Goal: Task Accomplishment & Management: Use online tool/utility

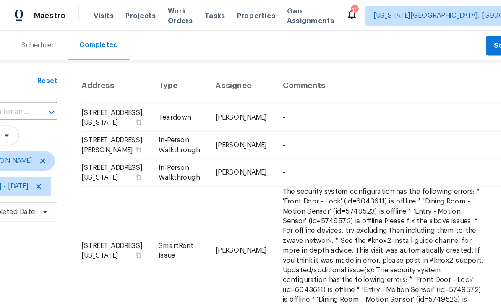
scroll to position [0, 34]
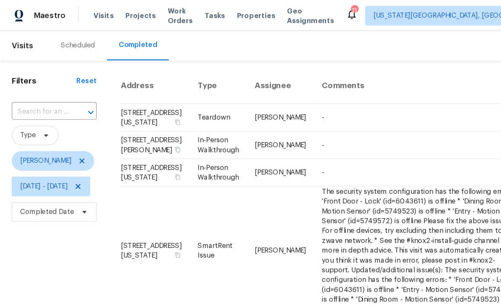
click at [227, 10] on span "Properties" at bounding box center [219, 13] width 33 height 8
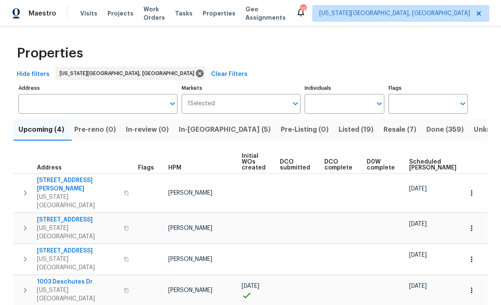
click at [210, 123] on button "In-[GEOGRAPHIC_DATA] (5)" at bounding box center [225, 130] width 102 height 22
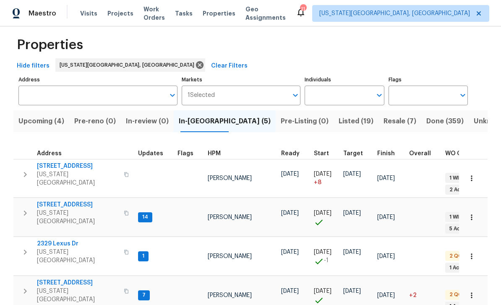
scroll to position [8, 0]
click at [50, 240] on span "2329 Lexus Dr" at bounding box center [78, 244] width 82 height 8
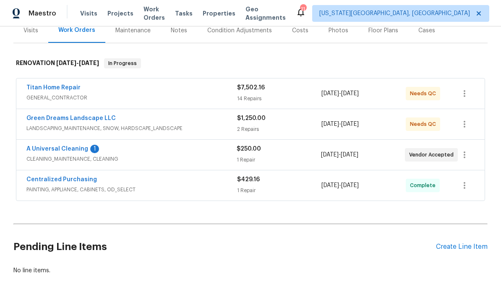
scroll to position [109, 0]
click at [297, 126] on div "2 Repairs" at bounding box center [279, 129] width 84 height 8
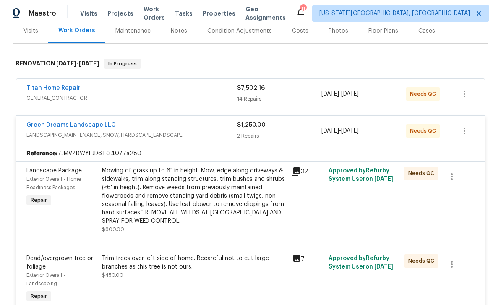
click at [225, 194] on div "Mowing of grass up to 6" in height. Mow, edge along driveways & sidewalks, trim…" at bounding box center [194, 196] width 184 height 59
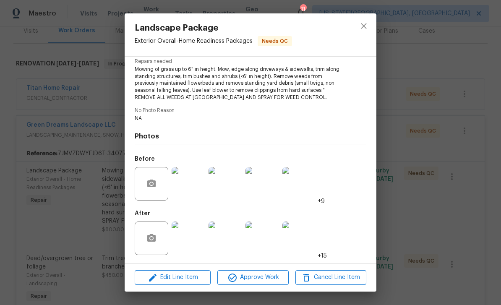
scroll to position [89, 0]
click at [263, 272] on button "Approve Work" at bounding box center [252, 277] width 71 height 15
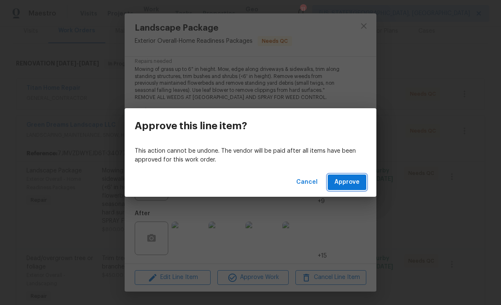
click at [336, 189] on button "Approve" at bounding box center [347, 183] width 39 height 16
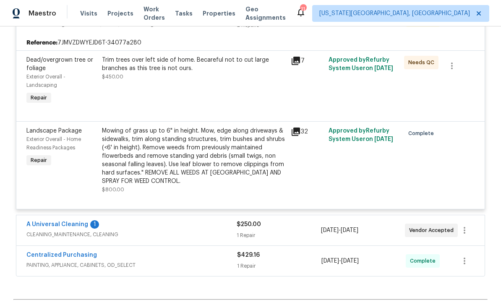
scroll to position [220, 0]
click at [248, 75] on div "Trim trees over left side of home. Becareful not to cut large branches as this …" at bounding box center [194, 67] width 184 height 25
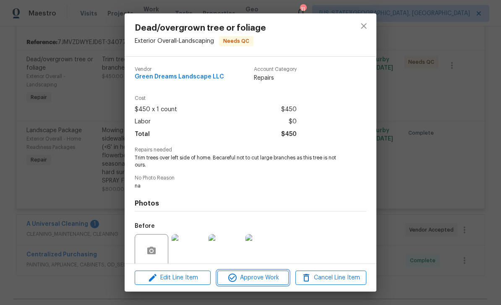
click at [250, 279] on span "Approve Work" at bounding box center [253, 278] width 66 height 10
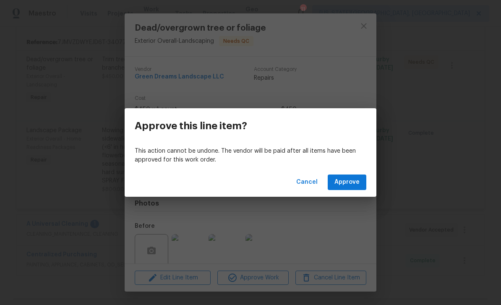
click at [343, 183] on span "Approve" at bounding box center [346, 182] width 25 height 10
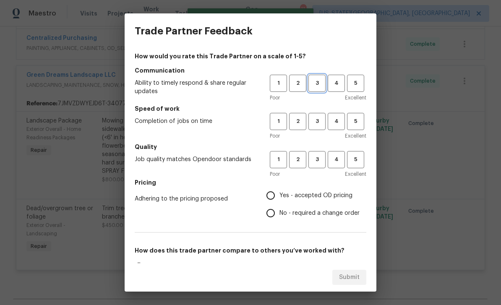
click at [315, 83] on span "3" at bounding box center [317, 83] width 16 height 10
click at [318, 125] on span "3" at bounding box center [317, 122] width 16 height 10
click at [315, 161] on span "3" at bounding box center [317, 160] width 16 height 10
click at [276, 193] on input "Yes - accepted OD pricing" at bounding box center [271, 196] width 18 height 18
radio input "true"
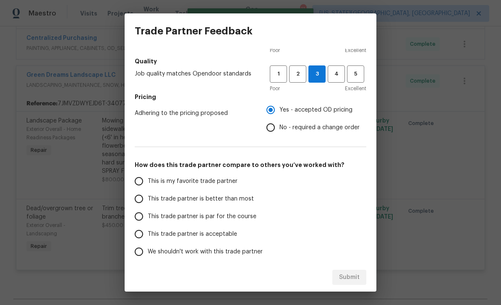
scroll to position [95, 0]
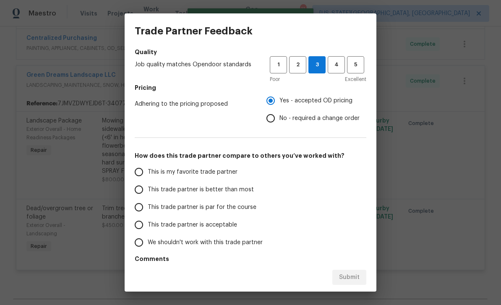
click at [159, 210] on span "This trade partner is par for the course" at bounding box center [202, 207] width 109 height 9
click at [148, 210] on input "This trade partner is par for the course" at bounding box center [139, 207] width 18 height 18
click at [351, 273] on span "Submit" at bounding box center [349, 277] width 21 height 10
radio input "true"
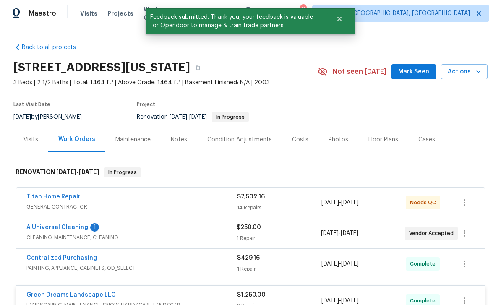
scroll to position [0, 0]
click at [263, 136] on div "Condition Adjustments" at bounding box center [239, 140] width 65 height 8
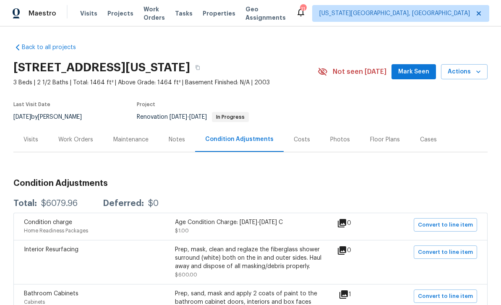
click at [70, 139] on div "Work Orders" at bounding box center [75, 140] width 35 height 8
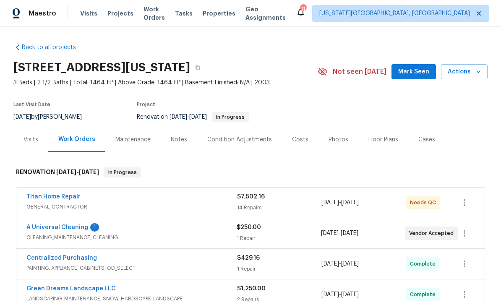
click at [205, 205] on span "GENERAL_CONTRACTOR" at bounding box center [131, 207] width 211 height 8
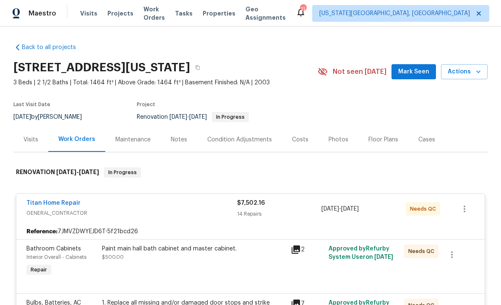
click at [415, 76] on span "Mark Seen" at bounding box center [413, 72] width 31 height 10
click at [180, 144] on div "Notes" at bounding box center [179, 139] width 37 height 25
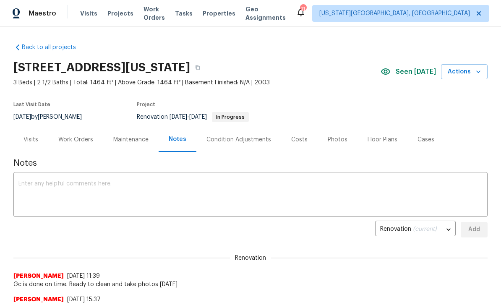
click at [191, 16] on span "Tasks" at bounding box center [184, 13] width 18 height 6
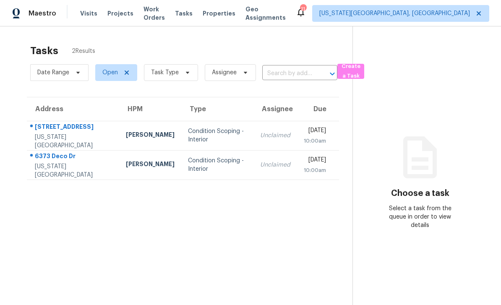
click at [149, 16] on span "Work Orders" at bounding box center [153, 13] width 21 height 17
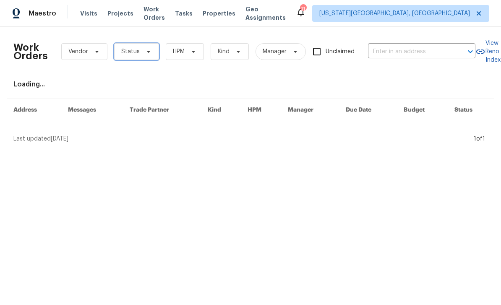
click at [142, 48] on span "Status" at bounding box center [136, 51] width 45 height 17
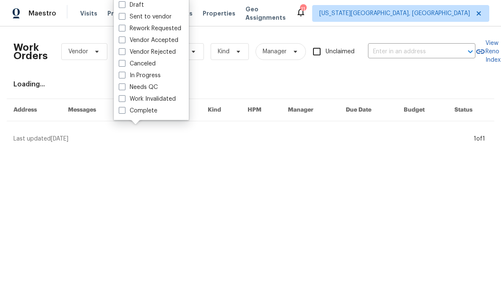
click at [236, 150] on html "Maestro Visits Projects Work Orders Tasks Properties Geo Assignments 11 Colorad…" at bounding box center [250, 75] width 501 height 150
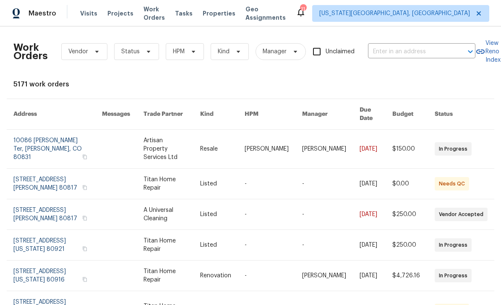
click at [225, 13] on span "Properties" at bounding box center [219, 13] width 33 height 8
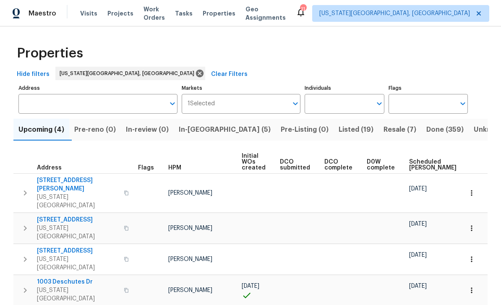
click at [211, 129] on span "In-[GEOGRAPHIC_DATA] (5)" at bounding box center [225, 130] width 92 height 12
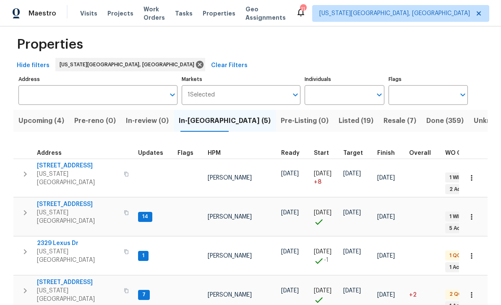
scroll to position [8, 0]
click at [159, 11] on span "Work Orders" at bounding box center [153, 13] width 21 height 17
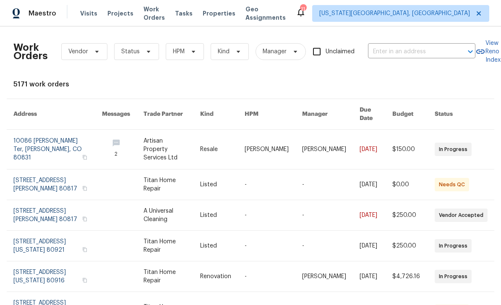
click at [245, 172] on link at bounding box center [222, 185] width 44 height 30
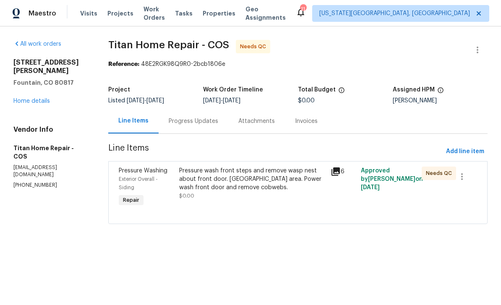
click at [267, 183] on div "Pressure wash front steps and remove wasp nest about front door. Power wash nes…" at bounding box center [252, 179] width 146 height 25
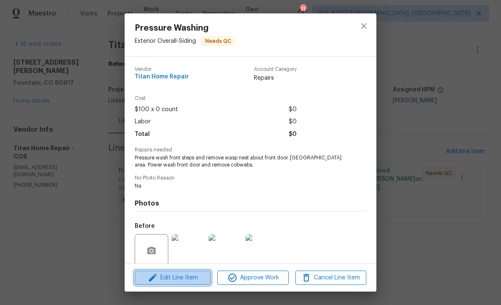
click at [185, 282] on span "Edit Line Item" at bounding box center [172, 278] width 71 height 10
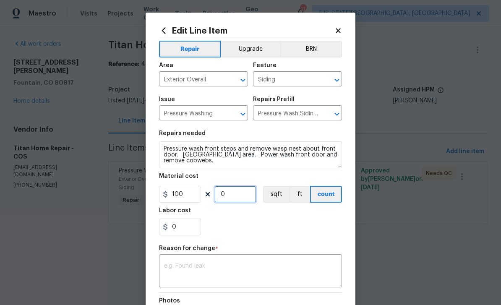
click at [248, 196] on input "0" at bounding box center [235, 194] width 42 height 17
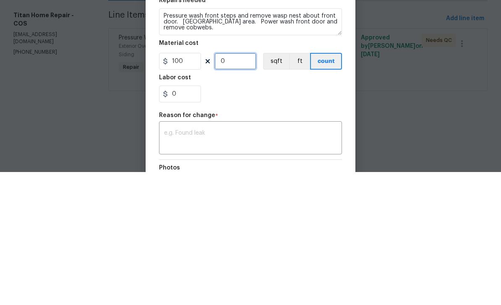
type input "1"
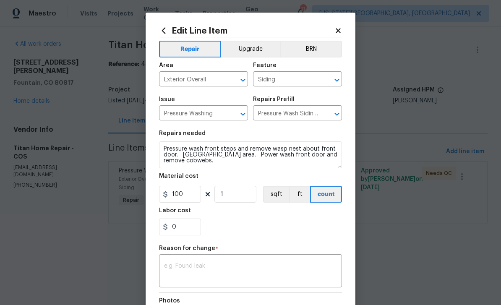
click at [264, 263] on div "x ​" at bounding box center [250, 271] width 183 height 31
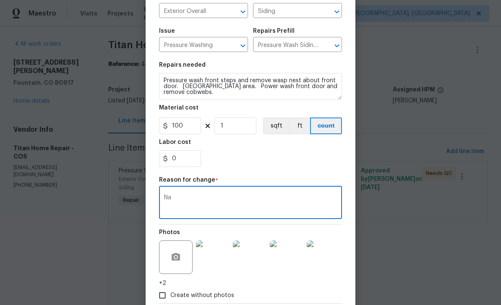
scroll to position [100, 0]
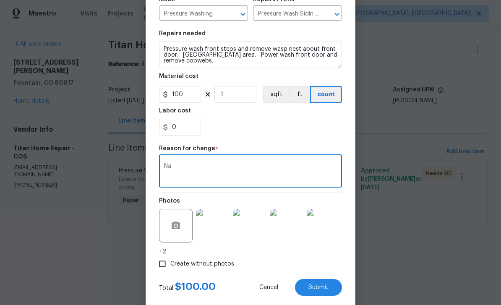
type textarea "Na"
click at [222, 228] on img at bounding box center [213, 226] width 34 height 34
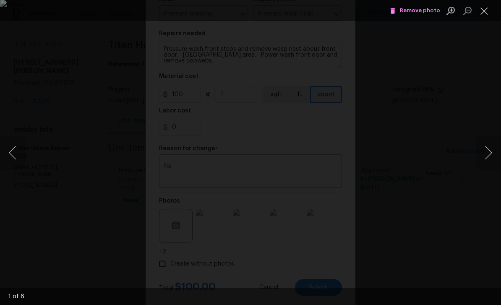
click at [484, 152] on button "Next image" at bounding box center [488, 153] width 25 height 34
click at [480, 13] on button "Close lightbox" at bounding box center [484, 10] width 17 height 15
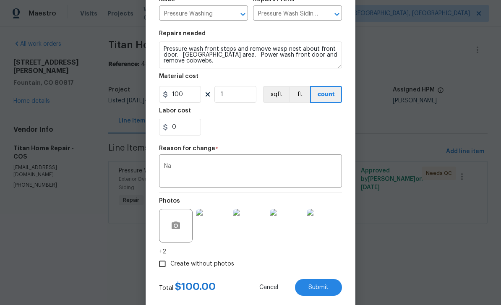
scroll to position [100, 0]
click at [328, 288] on span "Submit" at bounding box center [318, 287] width 20 height 6
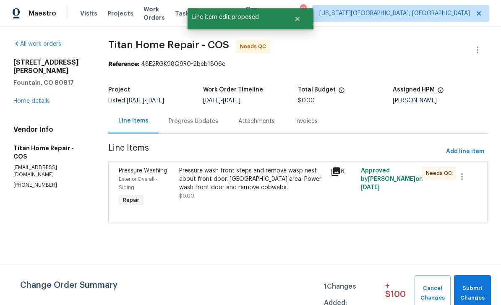
scroll to position [0, 0]
click at [484, 291] on span "Submit Changes" at bounding box center [472, 293] width 29 height 19
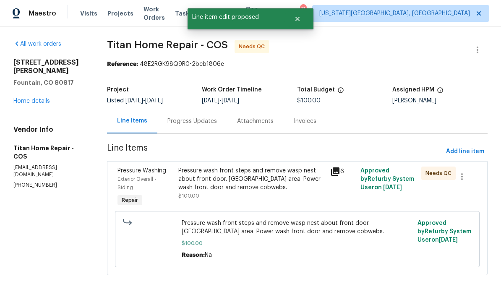
click at [240, 189] on div "Pressure wash front steps and remove wasp nest about front door. Power wash nes…" at bounding box center [251, 179] width 147 height 25
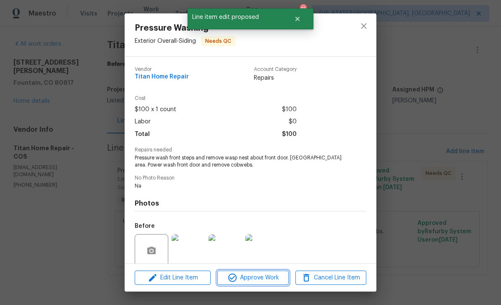
click at [248, 276] on span "Approve Work" at bounding box center [253, 278] width 66 height 10
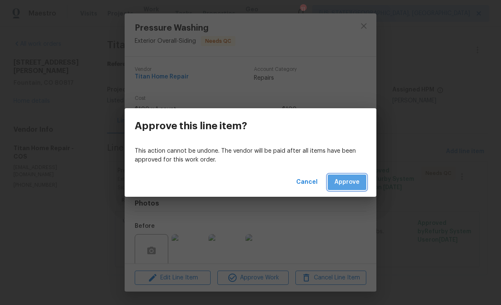
click at [354, 184] on span "Approve" at bounding box center [346, 182] width 25 height 10
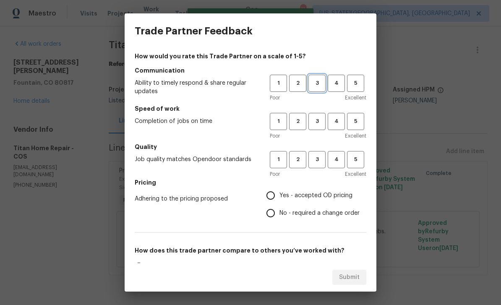
click at [322, 81] on span "3" at bounding box center [317, 83] width 16 height 10
click at [321, 126] on button "3" at bounding box center [316, 121] width 17 height 17
click at [319, 164] on span "3" at bounding box center [317, 160] width 16 height 10
click at [273, 196] on input "Yes - accepted OD pricing" at bounding box center [271, 196] width 18 height 18
radio input "true"
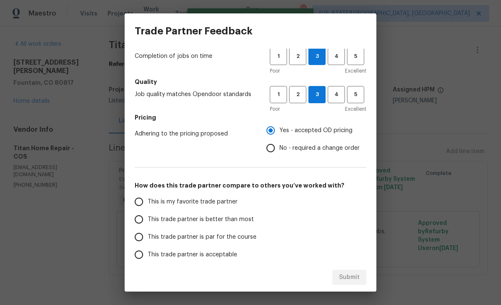
scroll to position [74, 0]
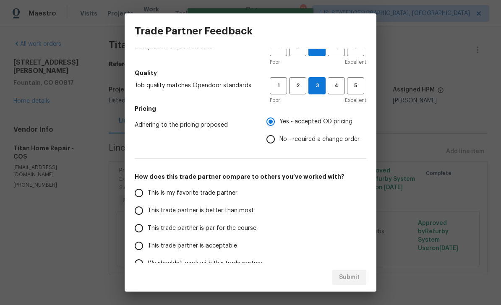
click at [146, 225] on input "This trade partner is par for the course" at bounding box center [139, 228] width 18 height 18
click at [350, 272] on span "Submit" at bounding box center [349, 277] width 21 height 10
radio input "true"
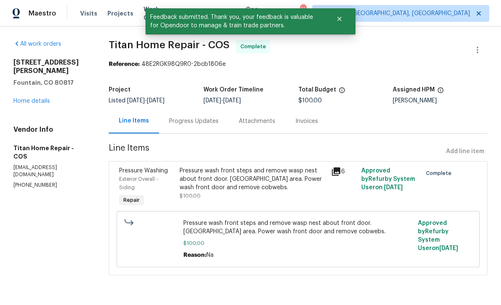
click at [24, 102] on div "All work orders 11288 Berry Farm Rd Fountain, CO 80817 Home details Vendor Info…" at bounding box center [50, 114] width 75 height 149
click at [22, 98] on link "Home details" at bounding box center [31, 101] width 37 height 6
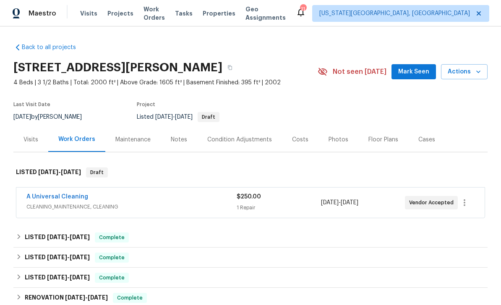
click at [421, 72] on span "Mark Seen" at bounding box center [413, 72] width 31 height 10
click at [188, 16] on div "Tasks" at bounding box center [184, 13] width 18 height 9
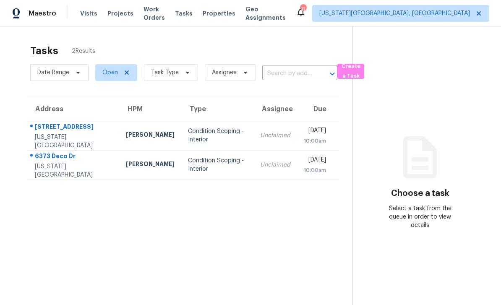
click at [234, 15] on span "Properties" at bounding box center [219, 13] width 33 height 8
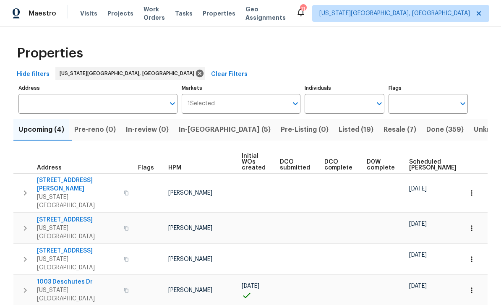
click at [159, 17] on span "Work Orders" at bounding box center [153, 13] width 21 height 17
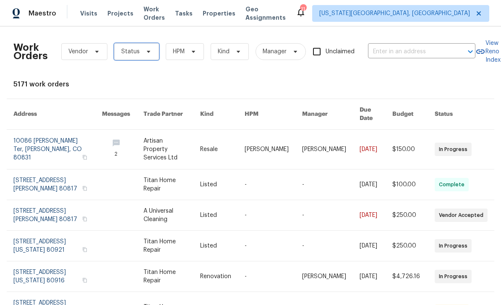
click at [149, 52] on icon at bounding box center [148, 51] width 7 height 7
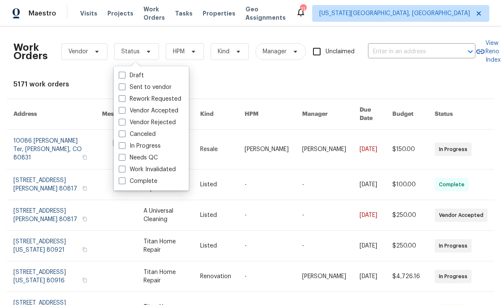
click at [124, 162] on label "Needs QC" at bounding box center [138, 158] width 39 height 8
click at [124, 159] on input "Needs QC" at bounding box center [121, 156] width 5 height 5
checkbox input "true"
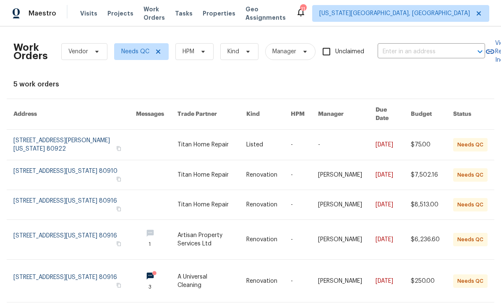
scroll to position [19, 0]
click at [232, 260] on link at bounding box center [211, 281] width 68 height 42
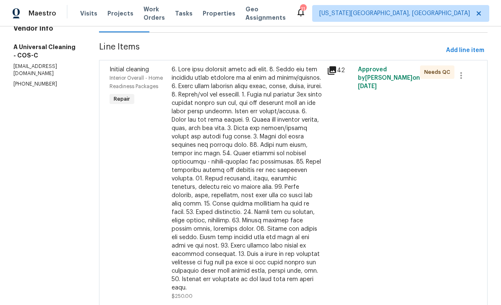
scroll to position [101, 0]
click at [290, 138] on div at bounding box center [247, 179] width 150 height 227
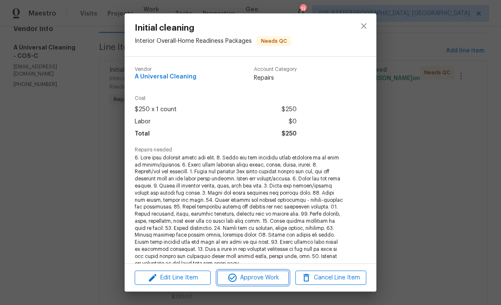
click at [268, 279] on span "Approve Work" at bounding box center [253, 278] width 66 height 10
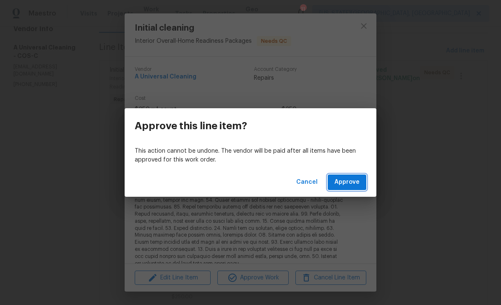
click at [366, 180] on button "Approve" at bounding box center [347, 183] width 39 height 16
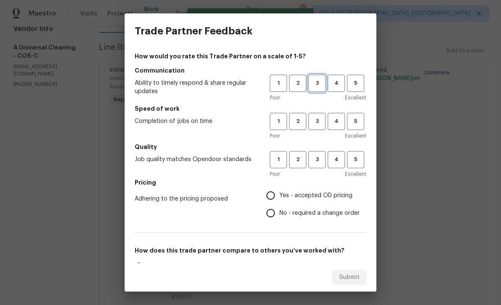
click at [317, 86] on span "3" at bounding box center [317, 83] width 16 height 10
click at [324, 120] on span "3" at bounding box center [317, 122] width 16 height 10
click at [321, 160] on span "3" at bounding box center [317, 160] width 16 height 10
click at [276, 193] on input "Yes - accepted OD pricing" at bounding box center [271, 196] width 18 height 18
radio input "true"
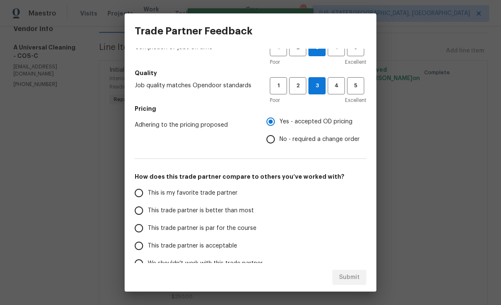
scroll to position [83, 0]
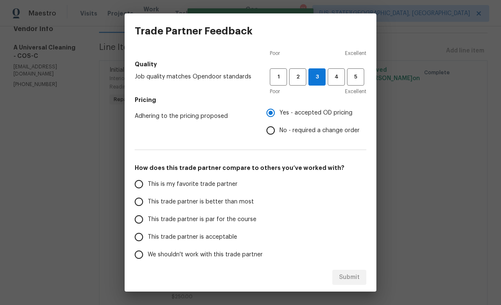
click at [146, 224] on input "This trade partner is par for the course" at bounding box center [139, 220] width 18 height 18
click at [342, 272] on button "Submit" at bounding box center [349, 278] width 34 height 16
radio input "true"
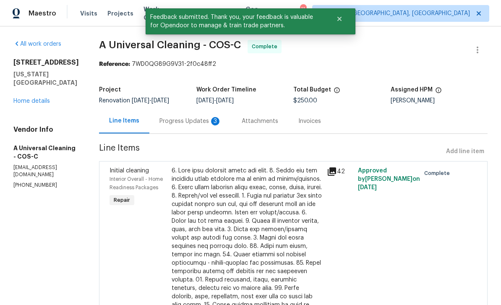
scroll to position [0, 0]
click at [27, 96] on div "4785 Live Oak Dr Colorado Springs, CO 80916 Home details" at bounding box center [45, 81] width 65 height 47
click at [29, 101] on link "Home details" at bounding box center [31, 101] width 37 height 6
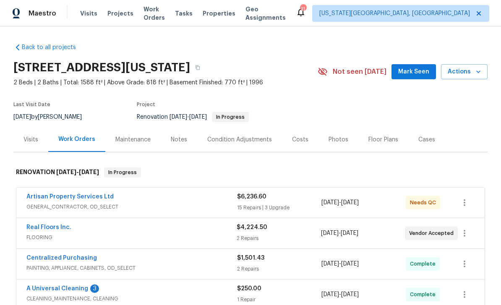
click at [165, 12] on span "Work Orders" at bounding box center [153, 13] width 21 height 17
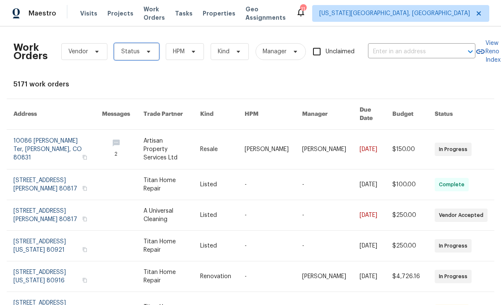
click at [154, 52] on span "Status" at bounding box center [136, 51] width 45 height 17
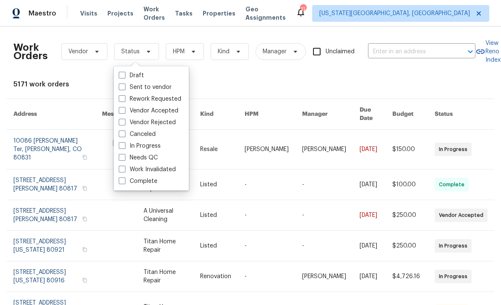
click at [125, 160] on label "Needs QC" at bounding box center [138, 158] width 39 height 8
click at [124, 159] on input "Needs QC" at bounding box center [121, 156] width 5 height 5
checkbox input "true"
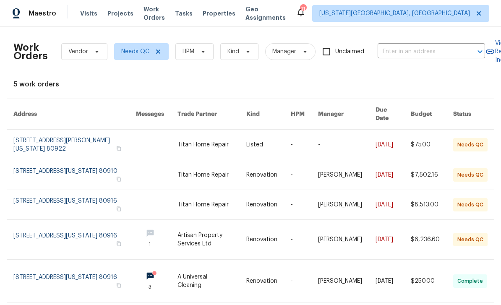
scroll to position [19, 0]
click at [234, 130] on link at bounding box center [211, 145] width 68 height 30
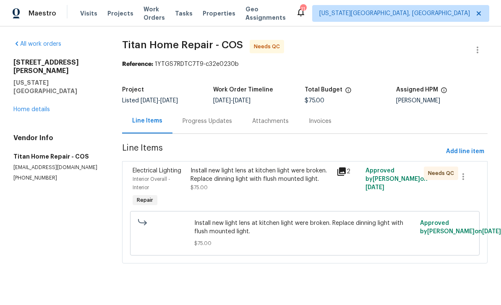
click at [273, 178] on div "Install new light lens at kitchen light were broken. Replace dinning light with…" at bounding box center [260, 175] width 141 height 17
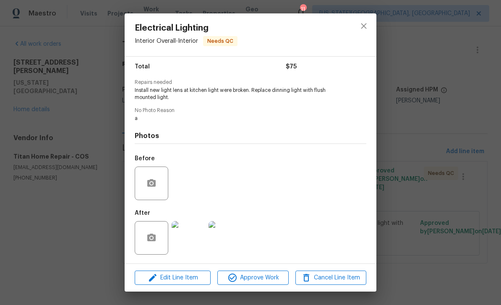
scroll to position [69, 0]
click at [190, 242] on img at bounding box center [189, 238] width 34 height 34
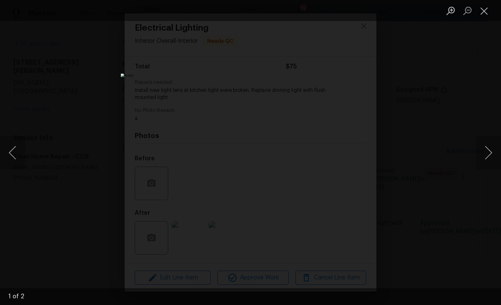
click at [485, 151] on button "Next image" at bounding box center [488, 153] width 25 height 34
click at [483, 14] on button "Close lightbox" at bounding box center [484, 10] width 17 height 15
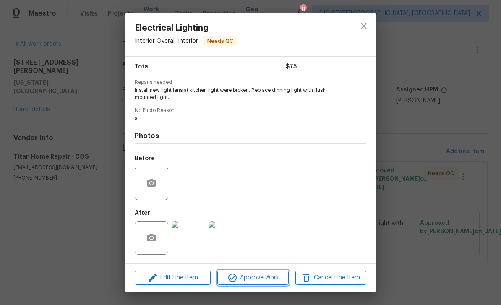
click at [266, 285] on button "Approve Work" at bounding box center [252, 278] width 71 height 15
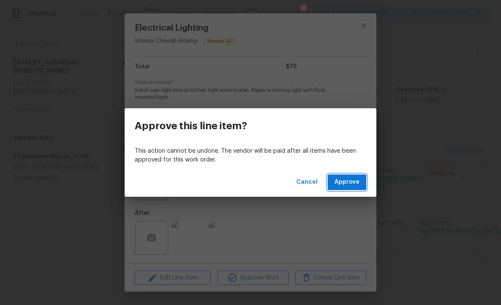
click at [356, 183] on span "Approve" at bounding box center [346, 182] width 25 height 10
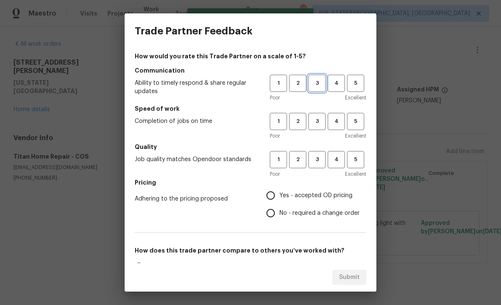
click at [318, 84] on span "3" at bounding box center [317, 83] width 16 height 10
click at [324, 122] on span "3" at bounding box center [317, 122] width 16 height 10
click at [315, 168] on button "3" at bounding box center [316, 159] width 17 height 17
click at [272, 196] on input "Yes - accepted OD pricing" at bounding box center [271, 196] width 18 height 18
radio input "true"
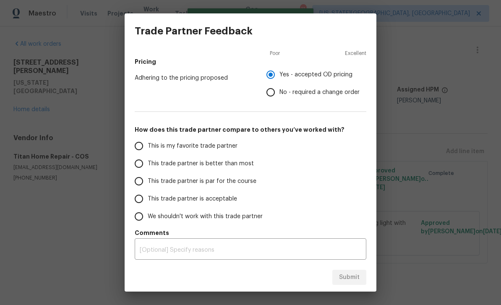
scroll to position [121, 0]
click at [162, 182] on span "This trade partner is par for the course" at bounding box center [202, 181] width 109 height 9
click at [148, 182] on input "This trade partner is par for the course" at bounding box center [139, 181] width 18 height 18
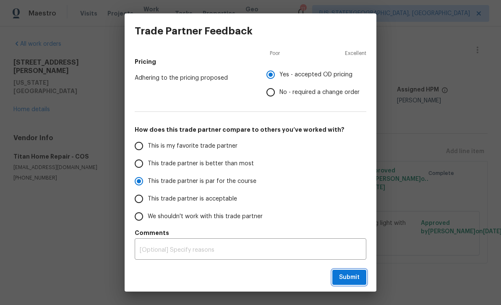
click at [356, 274] on span "Submit" at bounding box center [349, 277] width 21 height 10
radio input "true"
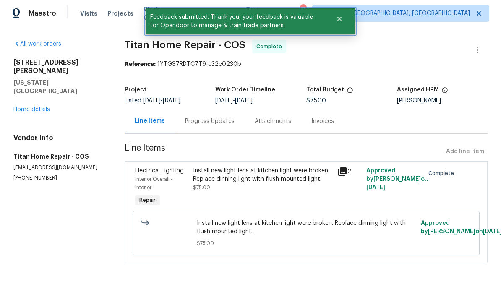
click at [343, 17] on button "Close" at bounding box center [340, 18] width 28 height 17
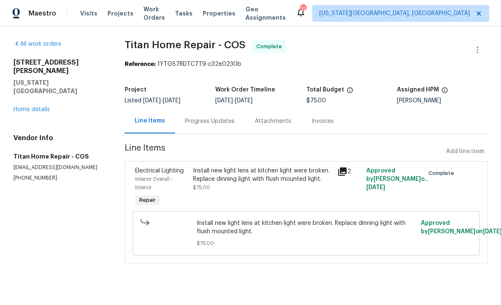
click at [157, 12] on span "Work Orders" at bounding box center [153, 13] width 21 height 17
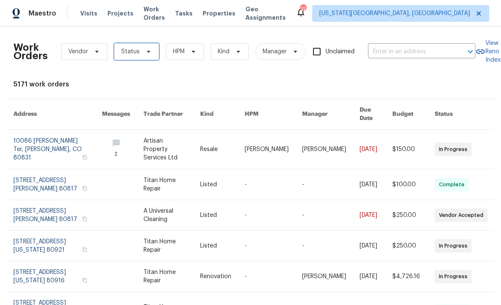
click at [146, 57] on span "Status" at bounding box center [136, 51] width 45 height 17
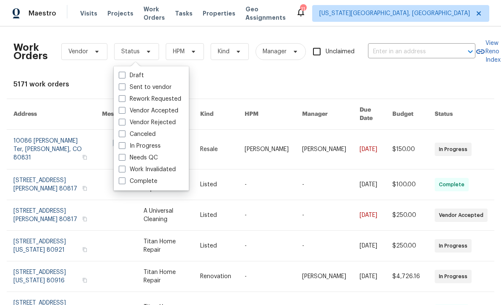
click at [125, 159] on span at bounding box center [122, 157] width 7 height 7
click at [124, 159] on input "Needs QC" at bounding box center [121, 156] width 5 height 5
checkbox input "true"
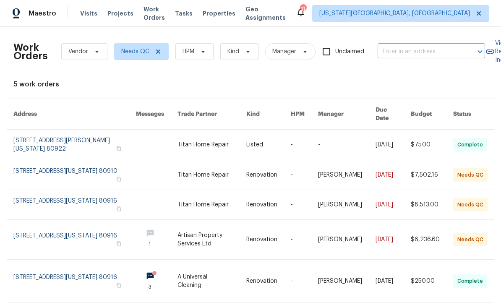
scroll to position [19, 0]
click at [233, 160] on link at bounding box center [211, 174] width 68 height 29
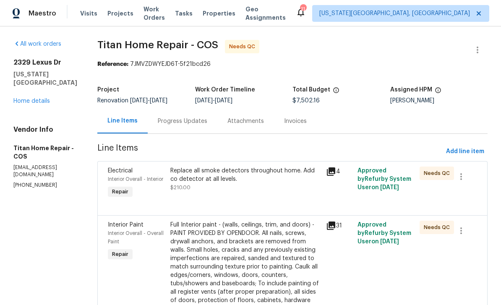
click at [174, 178] on div "Replace all smoke detectors throughout home. Add co detector at all levels." at bounding box center [245, 175] width 151 height 17
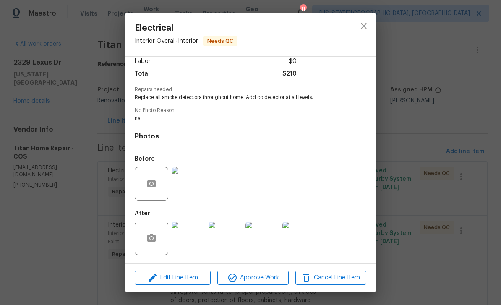
scroll to position [63, 0]
click at [267, 281] on span "Approve Work" at bounding box center [253, 278] width 66 height 10
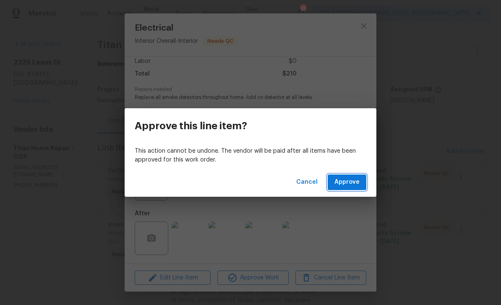
click at [357, 177] on span "Approve" at bounding box center [346, 182] width 25 height 10
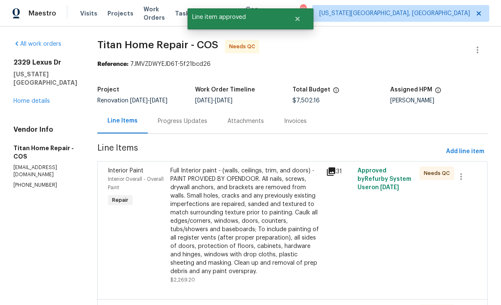
click at [243, 211] on div "Full Interior paint - (walls, ceilings, trim, and doors) - PAINT PROVIDED BY OP…" at bounding box center [245, 221] width 151 height 109
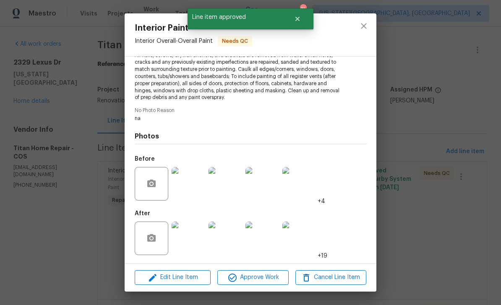
scroll to position [110, 0]
click at [266, 282] on span "Approve Work" at bounding box center [253, 277] width 66 height 10
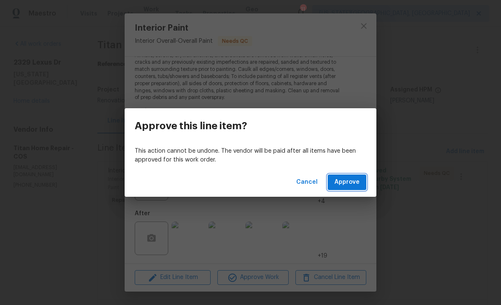
click at [352, 184] on span "Approve" at bounding box center [346, 182] width 25 height 10
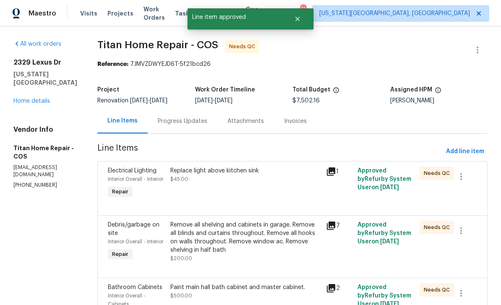
click at [240, 180] on div "Replace light above kitchen sink $45.00" at bounding box center [245, 175] width 151 height 17
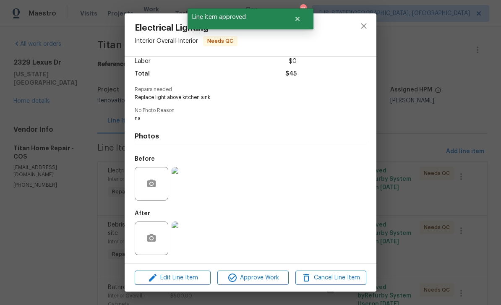
scroll to position [63, 0]
click at [274, 277] on span "Approve Work" at bounding box center [253, 278] width 66 height 10
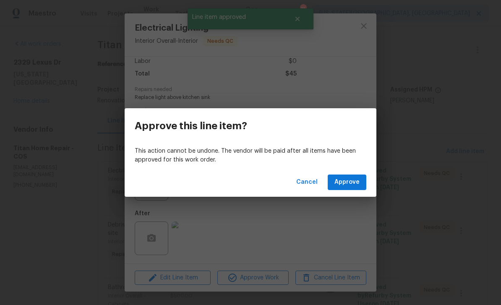
click at [344, 185] on span "Approve" at bounding box center [346, 182] width 25 height 10
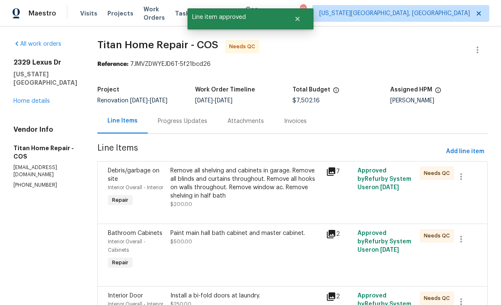
click at [253, 187] on div "Remove all shelving and cabinets in garage. Remove all blinds and curtains thro…" at bounding box center [245, 184] width 151 height 34
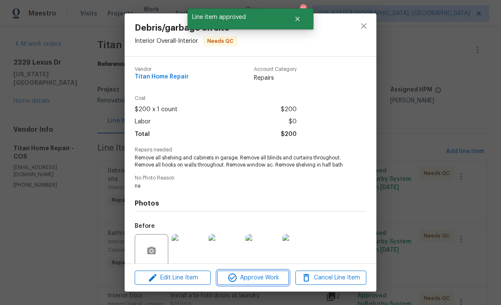
click at [268, 280] on span "Approve Work" at bounding box center [253, 278] width 66 height 10
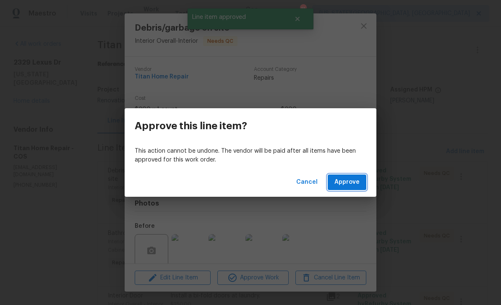
click at [348, 183] on span "Approve" at bounding box center [346, 182] width 25 height 10
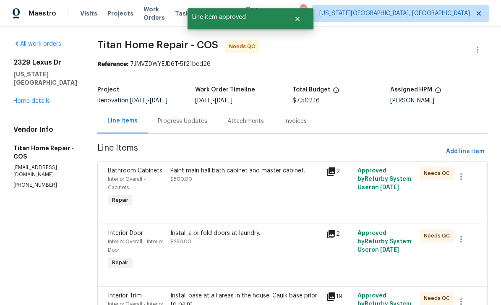
click at [255, 181] on div "Paint main hall bath cabinet and master cabinet. $500.00" at bounding box center [245, 175] width 151 height 17
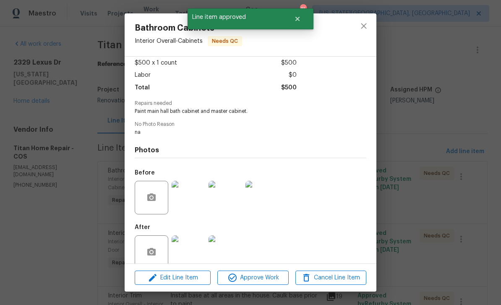
scroll to position [60, 0]
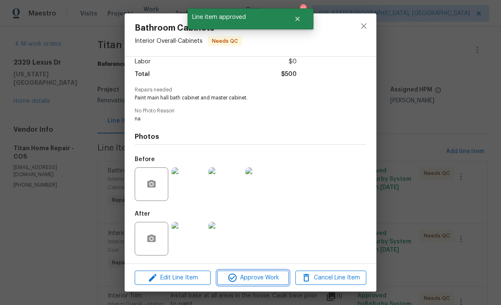
click at [270, 281] on span "Approve Work" at bounding box center [253, 278] width 66 height 10
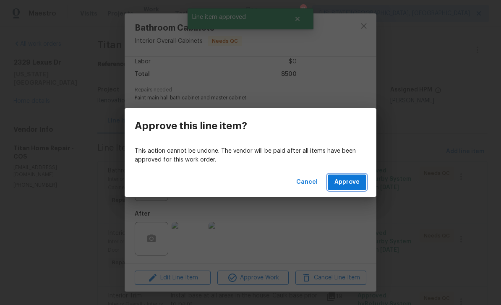
click at [359, 182] on span "Approve" at bounding box center [346, 182] width 25 height 10
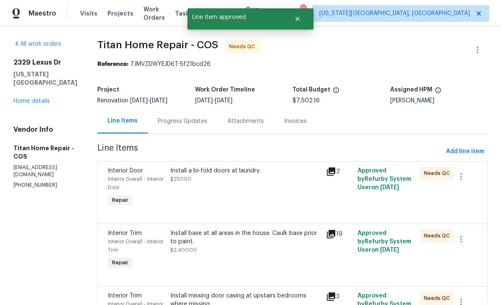
click at [255, 187] on div "Install a bi-fold doors at laundry. $250.00" at bounding box center [246, 187] width 156 height 47
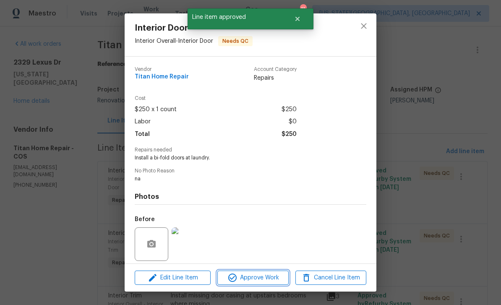
click at [271, 276] on span "Approve Work" at bounding box center [253, 278] width 66 height 10
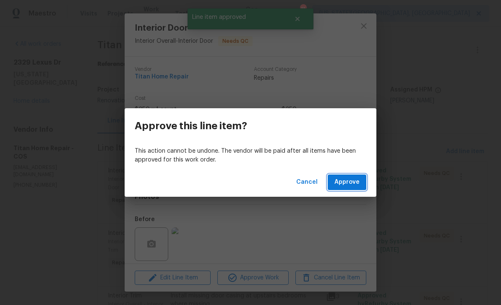
click at [350, 180] on span "Approve" at bounding box center [346, 182] width 25 height 10
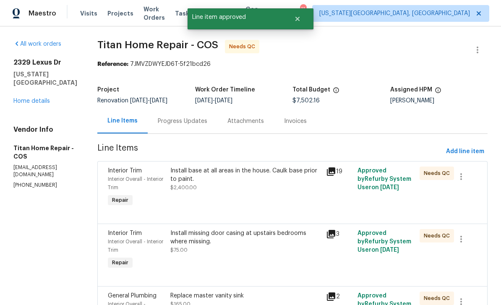
click at [261, 188] on div "Install base at all areas in the house. Caulk base prior to paint. $2,400.00" at bounding box center [245, 179] width 151 height 25
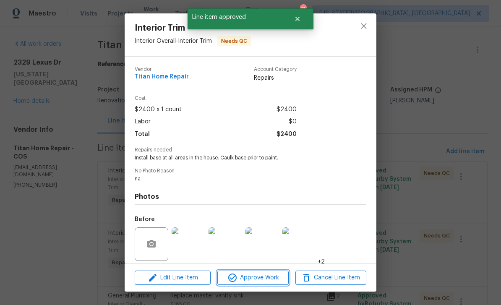
click at [270, 282] on span "Approve Work" at bounding box center [253, 278] width 66 height 10
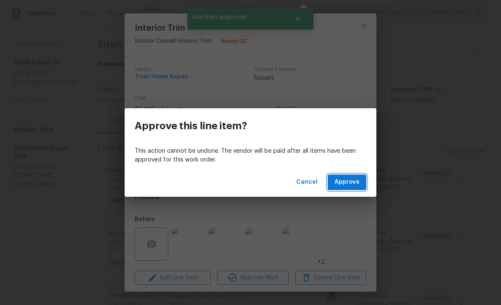
click at [343, 182] on span "Approve" at bounding box center [346, 182] width 25 height 10
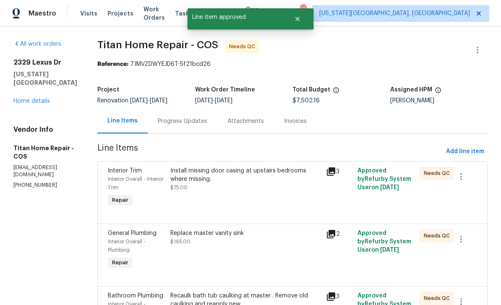
click at [264, 183] on div "Install missing door casing at upstairs bedrooms where missing." at bounding box center [245, 175] width 151 height 17
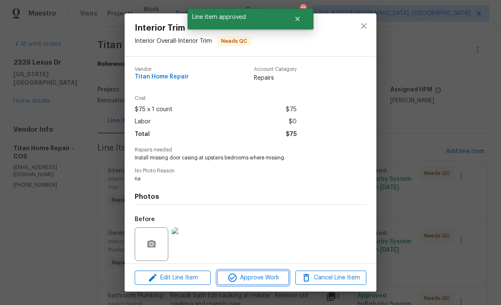
click at [266, 280] on span "Approve Work" at bounding box center [253, 278] width 66 height 10
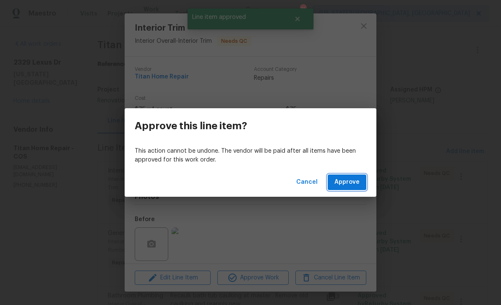
click at [340, 179] on span "Approve" at bounding box center [346, 182] width 25 height 10
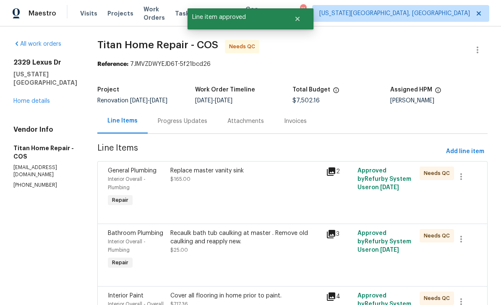
click at [261, 188] on div "Replace master vanity sink $165.00" at bounding box center [246, 187] width 156 height 47
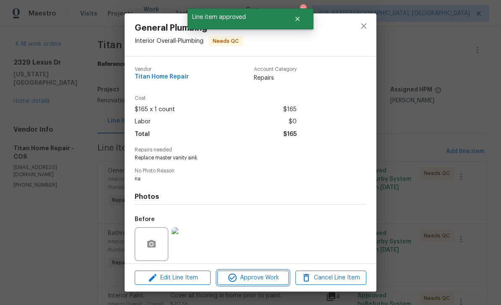
click at [276, 282] on span "Approve Work" at bounding box center [253, 278] width 66 height 10
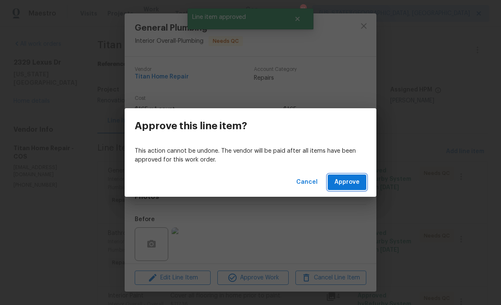
click at [345, 186] on span "Approve" at bounding box center [346, 182] width 25 height 10
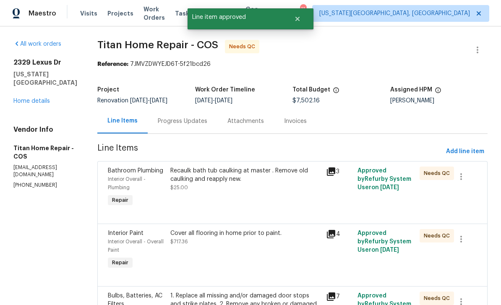
click at [258, 187] on div "Recaulk bath tub caulking at master . Remove old caulking and reapply new. $25.…" at bounding box center [245, 179] width 151 height 25
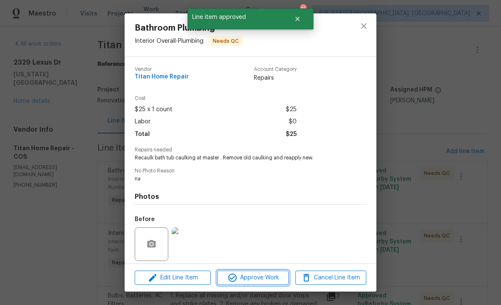
click at [275, 283] on span "Approve Work" at bounding box center [253, 278] width 66 height 10
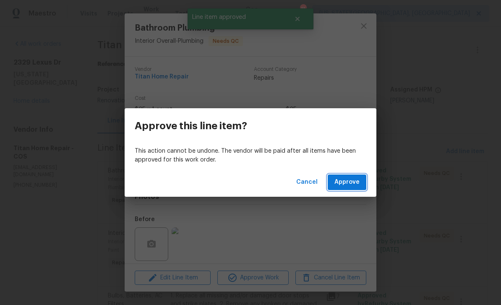
click at [349, 186] on span "Approve" at bounding box center [346, 182] width 25 height 10
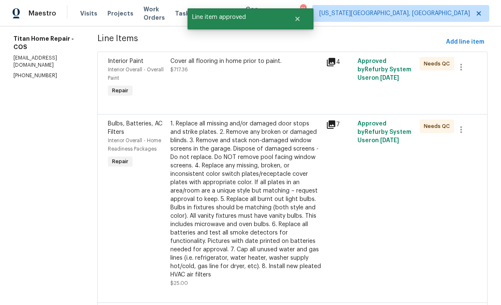
scroll to position [112, 0]
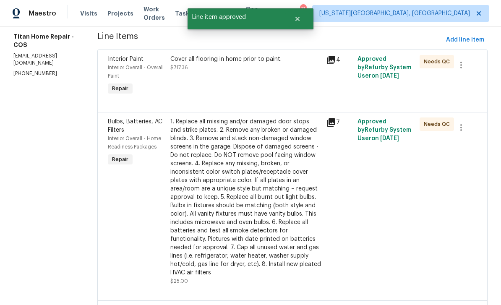
click at [180, 71] on div "Cover all flooring in home prior to paint. $717.36" at bounding box center [245, 63] width 151 height 17
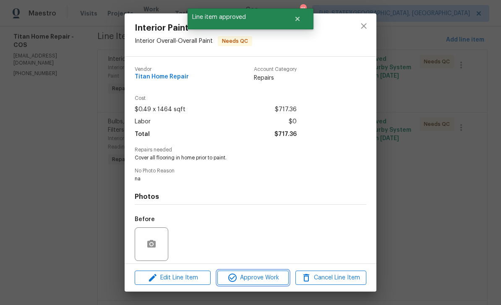
click at [281, 283] on button "Approve Work" at bounding box center [252, 278] width 71 height 15
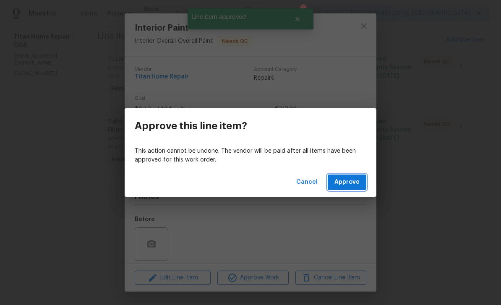
click at [357, 183] on span "Approve" at bounding box center [346, 182] width 25 height 10
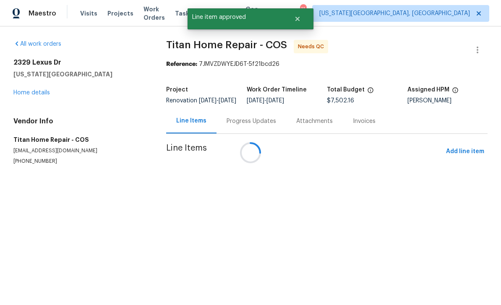
scroll to position [0, 0]
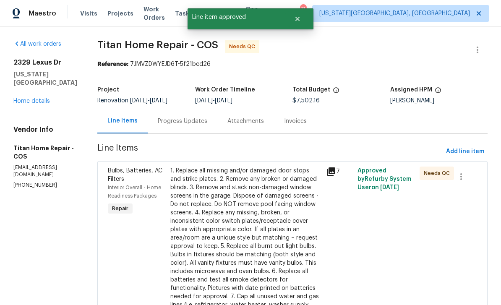
click at [260, 227] on div "1. Replace all missing and/or damaged door stops and strike plates. 2. Remove a…" at bounding box center [245, 246] width 151 height 159
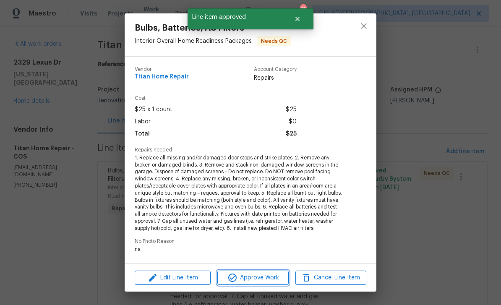
click at [266, 276] on span "Approve Work" at bounding box center [253, 278] width 66 height 10
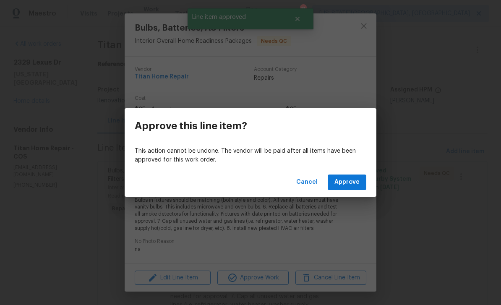
click at [342, 185] on span "Approve" at bounding box center [346, 182] width 25 height 10
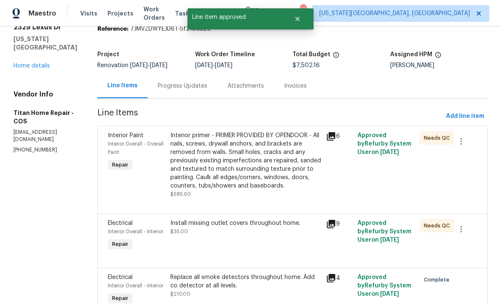
scroll to position [85, 0]
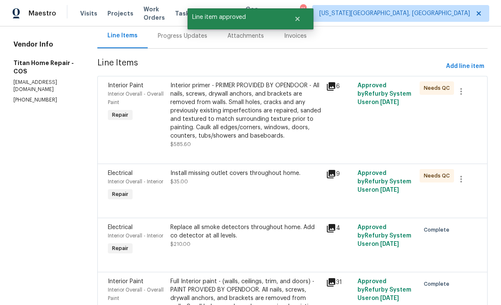
click at [171, 91] on div "Interior primer - PRIMER PROVIDED BY OPENDOOR - All nails, screws, drywall anch…" at bounding box center [245, 110] width 151 height 59
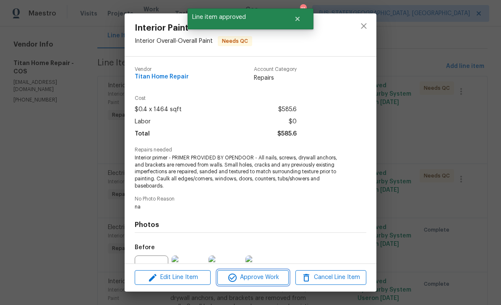
click at [274, 280] on span "Approve Work" at bounding box center [253, 277] width 66 height 10
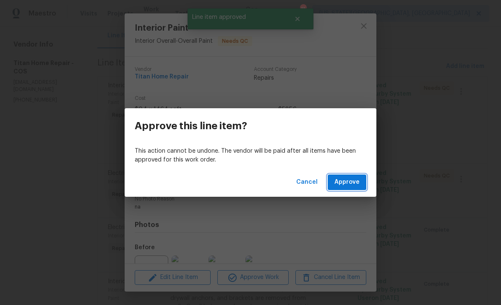
click at [359, 179] on span "Approve" at bounding box center [346, 182] width 25 height 10
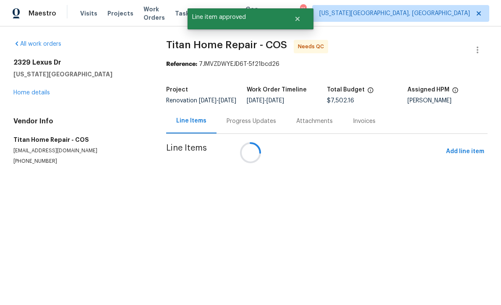
scroll to position [0, 0]
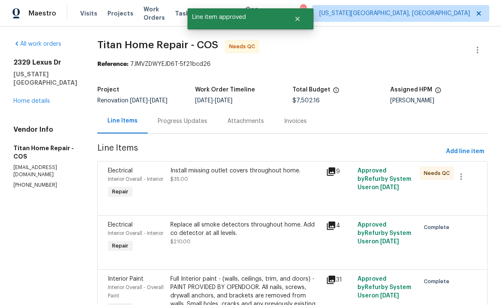
click at [258, 182] on div "Install missing outlet covers throughout home. $35.00" at bounding box center [245, 175] width 151 height 17
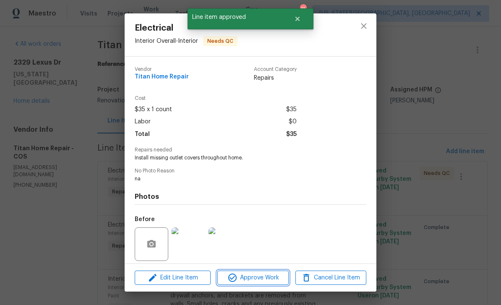
click at [276, 284] on button "Approve Work" at bounding box center [252, 278] width 71 height 15
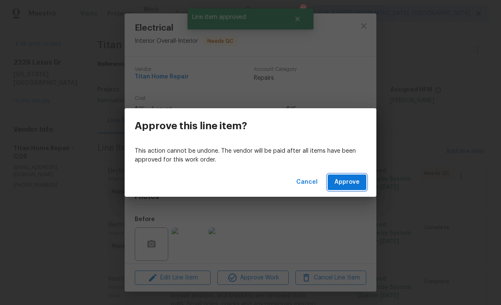
click at [347, 183] on span "Approve" at bounding box center [346, 182] width 25 height 10
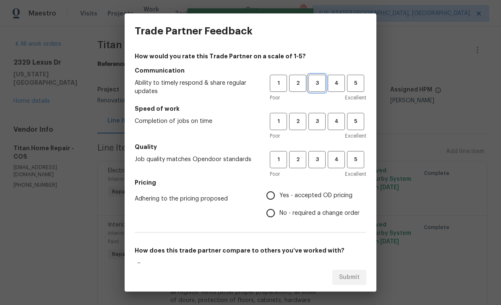
click at [323, 91] on button "3" at bounding box center [316, 83] width 17 height 17
click at [323, 128] on button "3" at bounding box center [316, 121] width 17 height 17
click at [318, 156] on span "3" at bounding box center [317, 160] width 16 height 10
click at [278, 189] on input "Yes - accepted OD pricing" at bounding box center [271, 196] width 18 height 18
radio input "true"
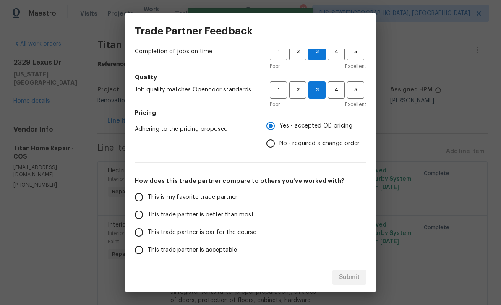
scroll to position [91, 0]
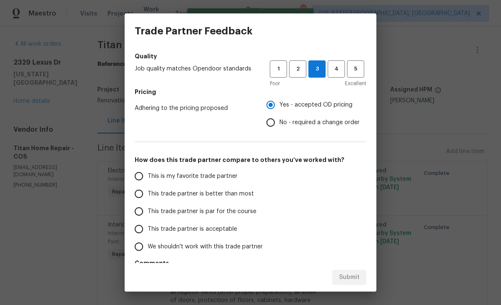
click at [162, 216] on span "This trade partner is par for the course" at bounding box center [202, 211] width 109 height 9
click at [148, 216] on input "This trade partner is par for the course" at bounding box center [139, 212] width 18 height 18
click at [365, 282] on button "Submit" at bounding box center [349, 278] width 34 height 16
radio input "true"
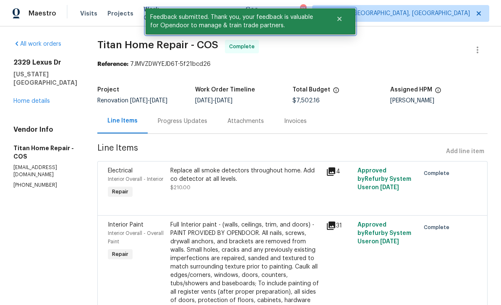
click at [341, 23] on button "Close" at bounding box center [340, 18] width 28 height 17
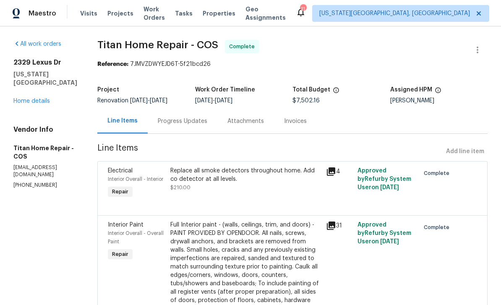
click at [163, 15] on span "Work Orders" at bounding box center [153, 13] width 21 height 17
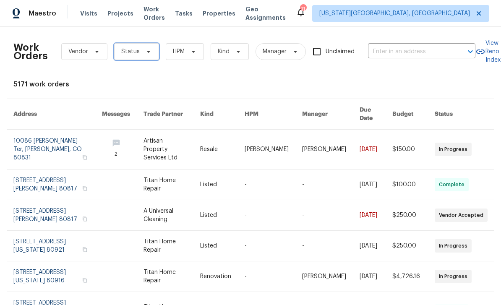
click at [149, 55] on span "Status" at bounding box center [136, 51] width 45 height 17
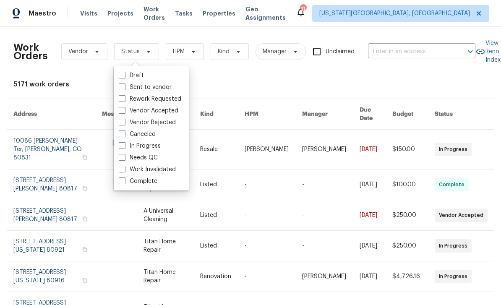
click at [128, 158] on label "Needs QC" at bounding box center [138, 158] width 39 height 8
click at [124, 158] on input "Needs QC" at bounding box center [121, 156] width 5 height 5
checkbox input "true"
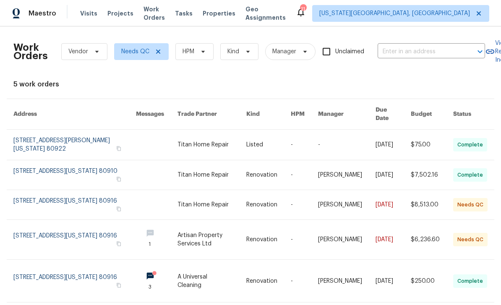
scroll to position [19, 0]
click at [235, 190] on link at bounding box center [211, 204] width 68 height 29
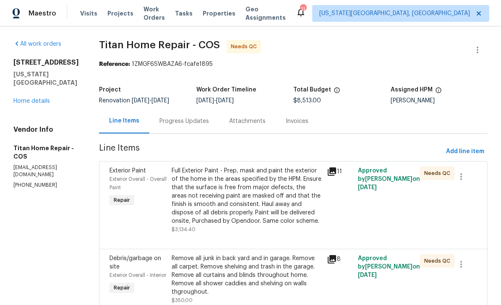
click at [21, 104] on link "Home details" at bounding box center [31, 101] width 37 height 6
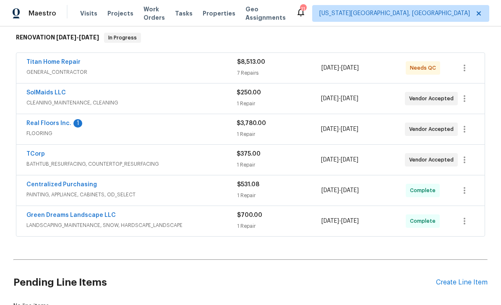
scroll to position [135, 0]
